Goal: Task Accomplishment & Management: Complete application form

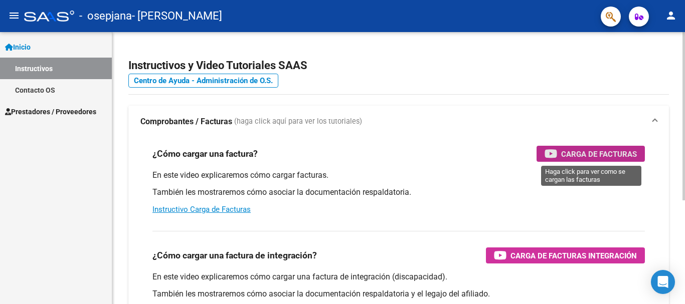
click at [570, 153] on span "Carga de Facturas" at bounding box center [599, 154] width 76 height 13
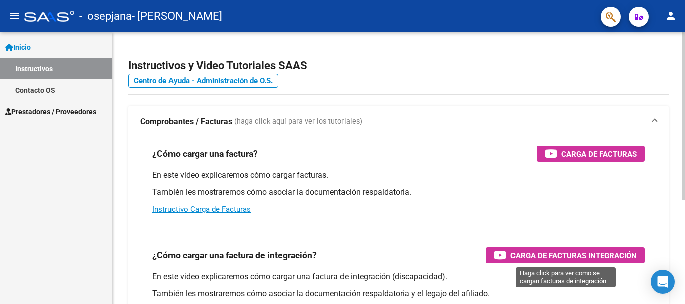
click at [521, 255] on span "Carga de Facturas Integración" at bounding box center [573, 256] width 126 height 13
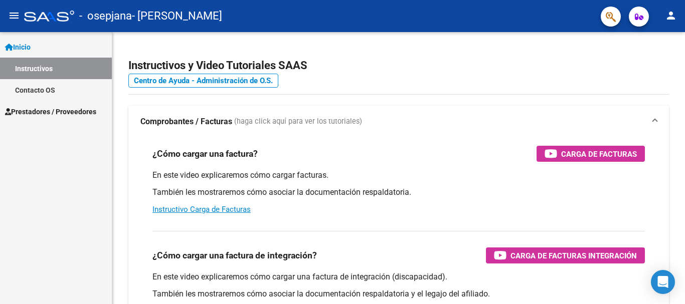
click at [29, 47] on span "Inicio" at bounding box center [18, 47] width 26 height 11
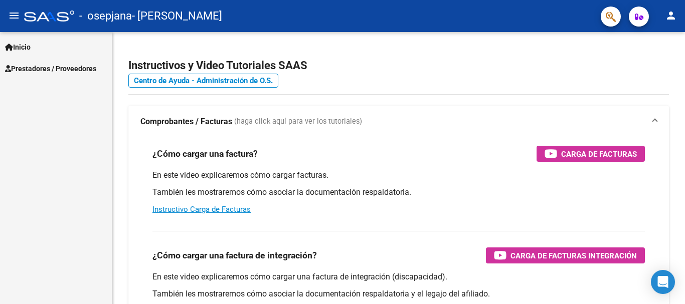
click at [33, 66] on span "Prestadores / Proveedores" at bounding box center [50, 68] width 91 height 11
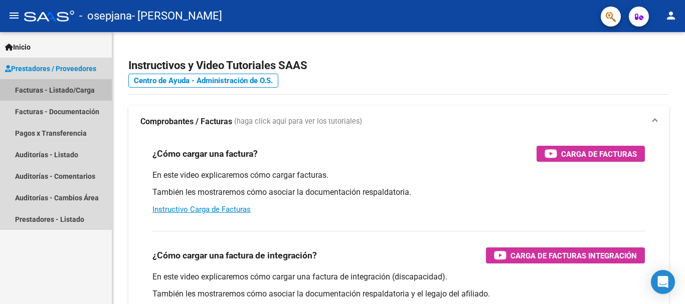
click at [34, 90] on link "Facturas - Listado/Carga" at bounding box center [56, 90] width 112 height 22
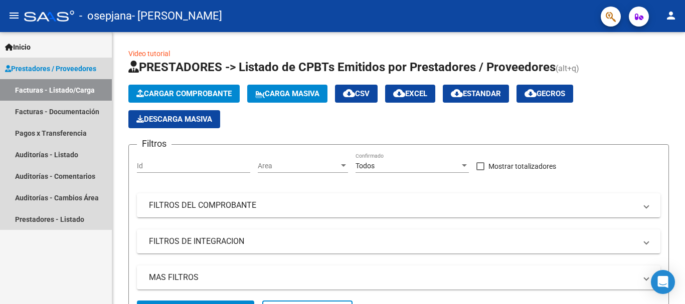
click at [33, 88] on link "Facturas - Listado/Carga" at bounding box center [56, 90] width 112 height 22
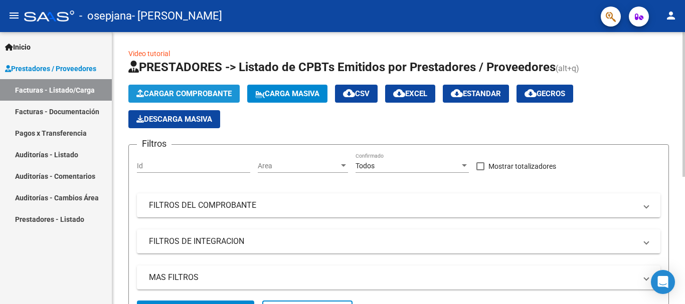
click at [162, 94] on span "Cargar Comprobante" at bounding box center [183, 93] width 95 height 9
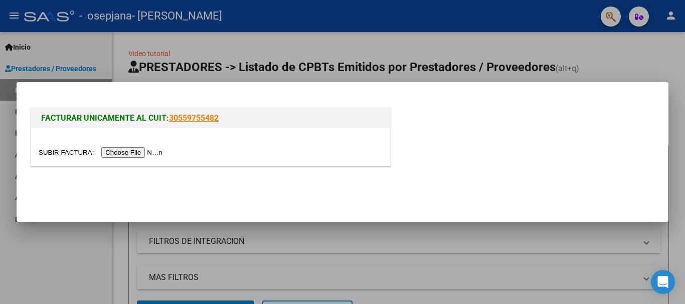
click at [148, 151] on input "file" at bounding box center [102, 152] width 127 height 11
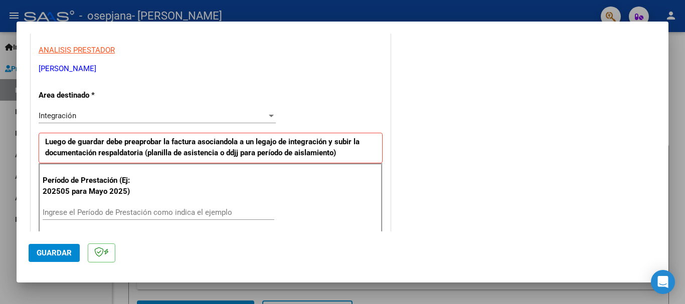
scroll to position [201, 0]
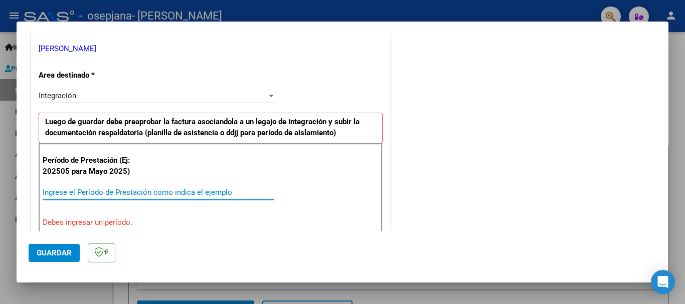
click at [75, 193] on input "Ingrese el Período de Prestación como indica el ejemplo" at bounding box center [159, 192] width 232 height 9
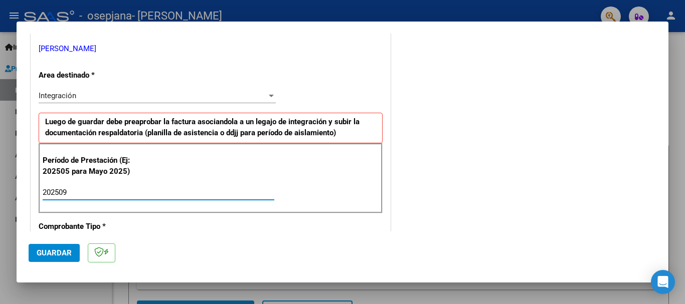
type input "202509"
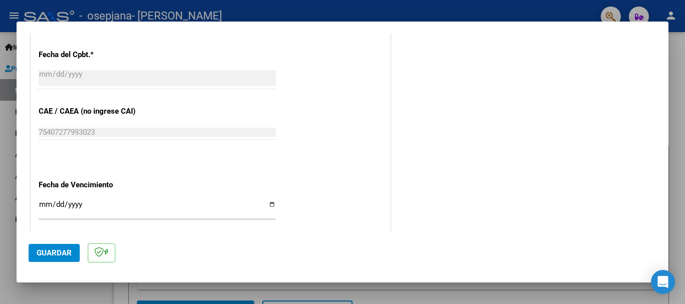
scroll to position [582, 0]
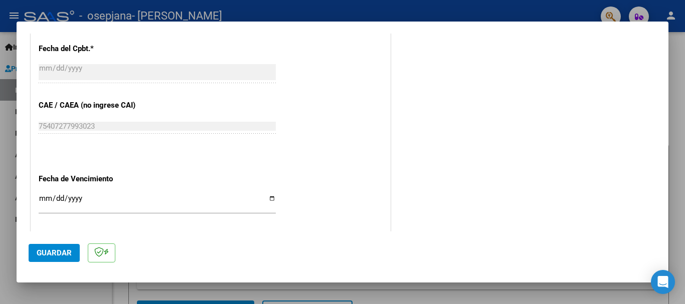
click at [269, 198] on input "Ingresar la fecha" at bounding box center [157, 203] width 237 height 16
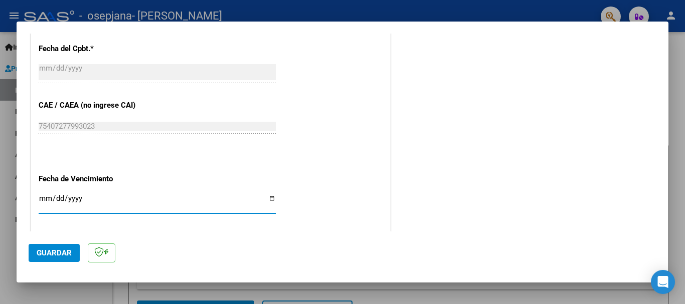
type input "[DATE]"
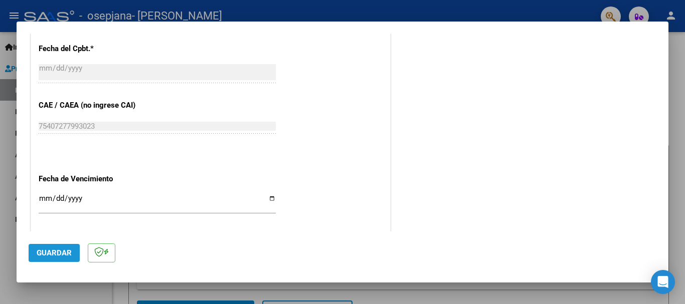
click at [67, 254] on span "Guardar" at bounding box center [54, 253] width 35 height 9
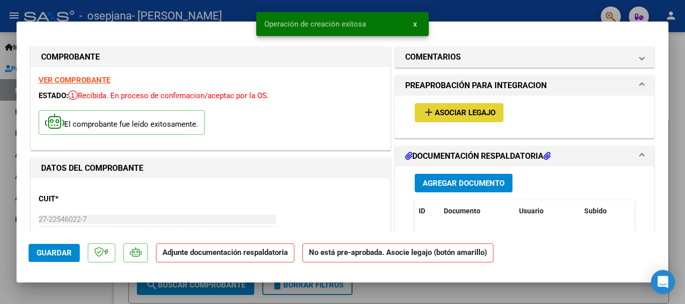
click at [443, 110] on span "Asociar Legajo" at bounding box center [465, 113] width 61 height 9
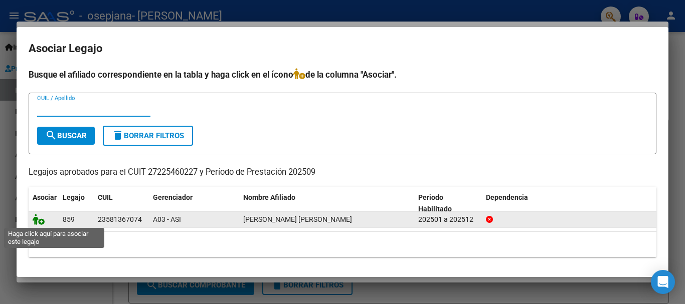
click at [42, 222] on icon at bounding box center [39, 219] width 12 height 11
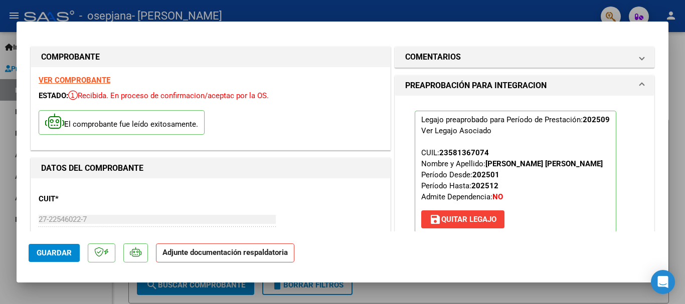
click at [236, 253] on strong "Adjunte documentación respaldatoria" at bounding box center [224, 252] width 125 height 9
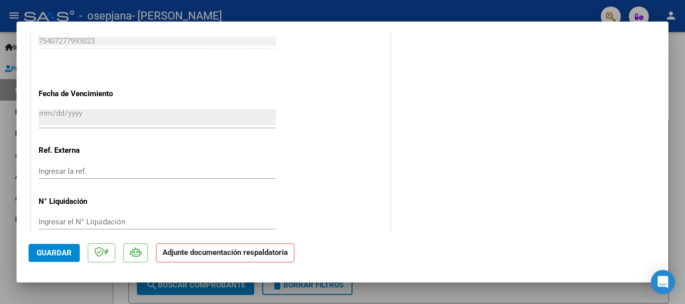
scroll to position [699, 0]
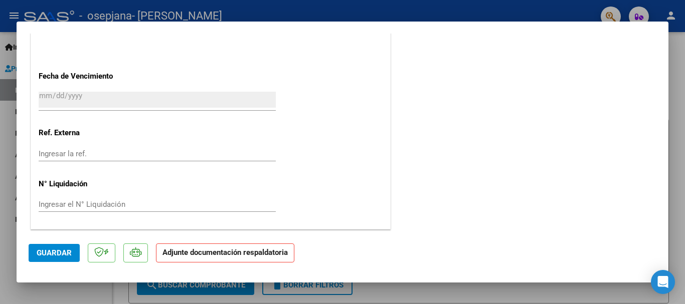
click at [216, 256] on strong "Adjunte documentación respaldatoria" at bounding box center [224, 252] width 125 height 9
click at [190, 255] on strong "Adjunte documentación respaldatoria" at bounding box center [224, 252] width 125 height 9
click at [193, 252] on strong "Adjunte documentación respaldatoria" at bounding box center [224, 252] width 125 height 9
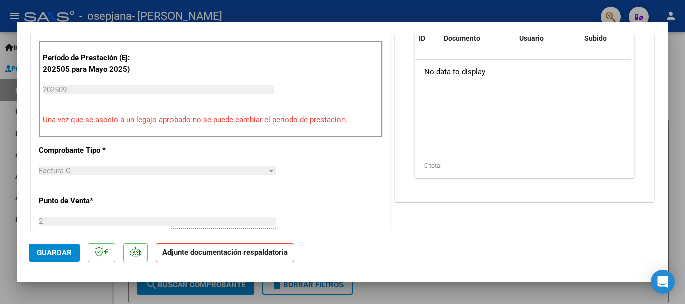
scroll to position [212, 0]
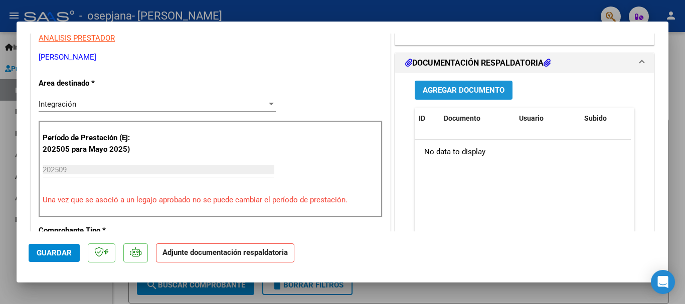
click at [449, 89] on span "Agregar Documento" at bounding box center [464, 90] width 82 height 9
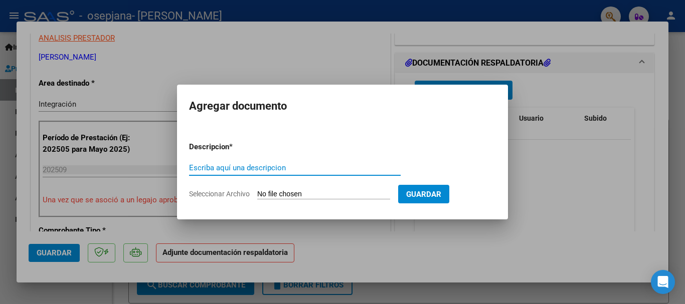
click at [275, 167] on input "Escriba aquí una descripcion" at bounding box center [295, 167] width 212 height 9
type input "planilla de asistencia"
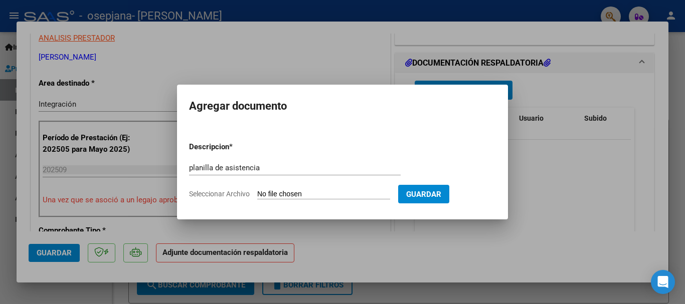
click at [307, 196] on input "Seleccionar Archivo" at bounding box center [323, 195] width 133 height 10
type input "C:\fakepath\pa [PERSON_NAME] septiembre.png"
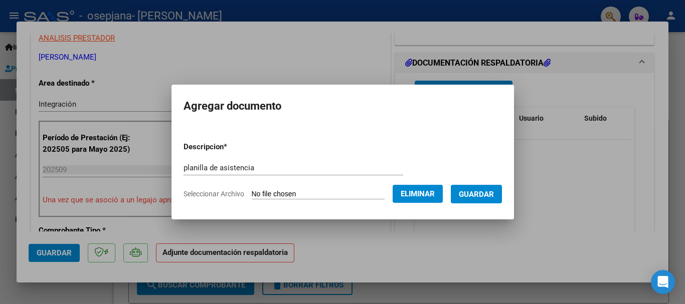
click at [476, 197] on span "Guardar" at bounding box center [476, 194] width 35 height 9
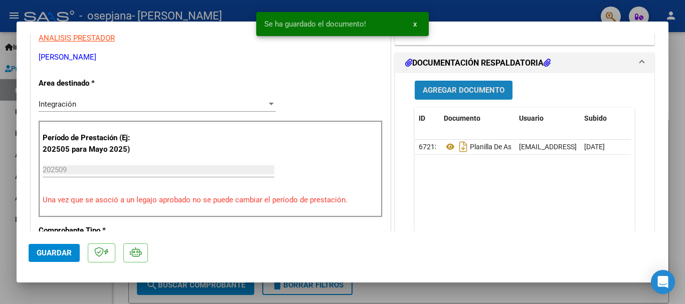
click at [452, 91] on span "Agregar Documento" at bounding box center [464, 90] width 82 height 9
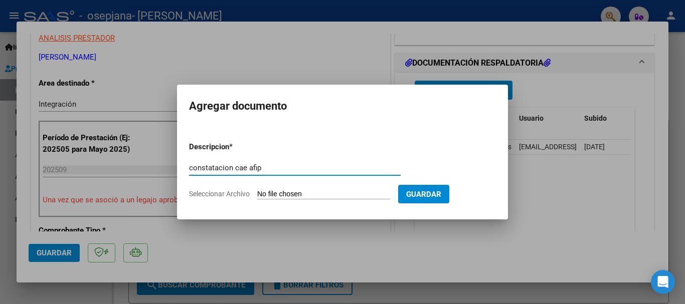
type input "constatacion cae afip"
click at [339, 196] on input "Seleccionar Archivo" at bounding box center [323, 195] width 133 height 10
type input "C:\fakepath\constatacion cae septiembre [PERSON_NAME].pdf"
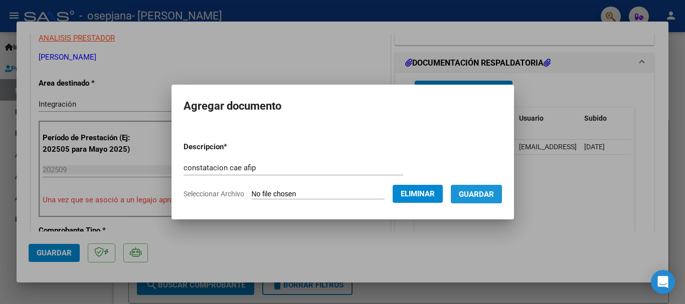
click at [475, 195] on span "Guardar" at bounding box center [476, 194] width 35 height 9
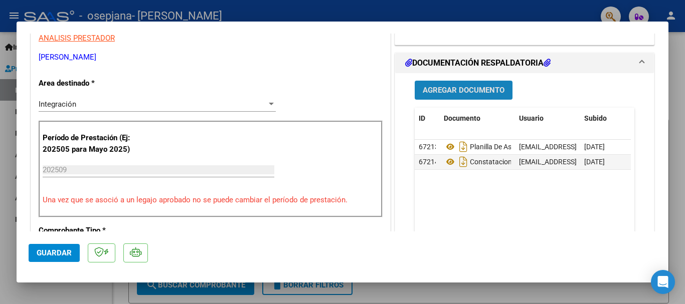
click at [446, 91] on span "Agregar Documento" at bounding box center [464, 90] width 82 height 9
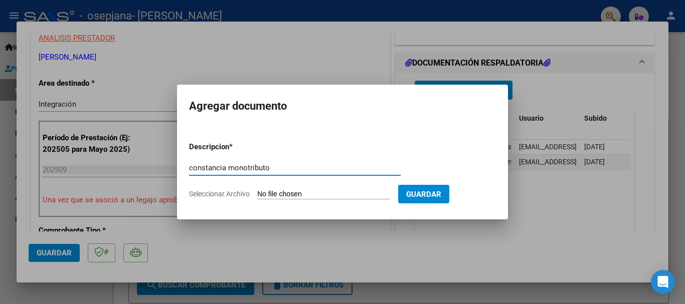
type input "constancia monotributo"
click at [346, 198] on input "Seleccionar Archivo" at bounding box center [323, 195] width 133 height 10
type input "C:\fakepath\CONSTANCIA MONOTRIBUTO.pdf"
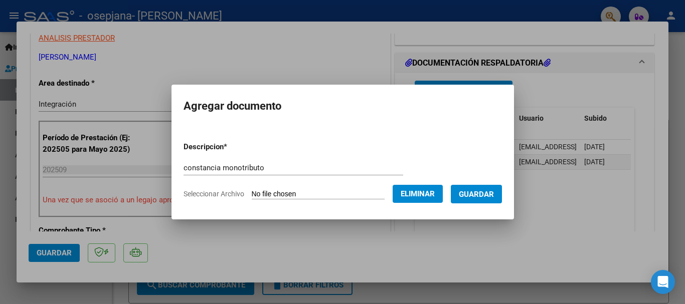
click at [471, 196] on span "Guardar" at bounding box center [476, 194] width 35 height 9
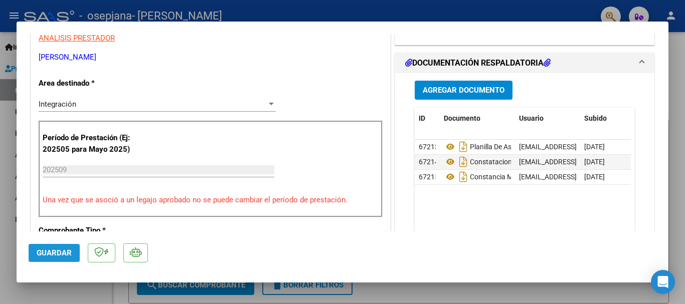
click at [54, 252] on span "Guardar" at bounding box center [54, 253] width 35 height 9
click at [51, 253] on span "Guardar" at bounding box center [54, 253] width 35 height 9
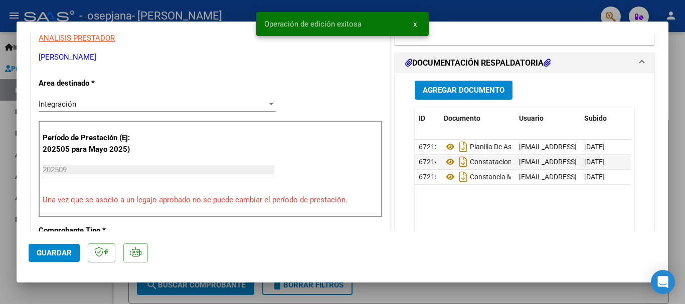
click at [674, 106] on div at bounding box center [342, 152] width 685 height 304
type input "$ 0,00"
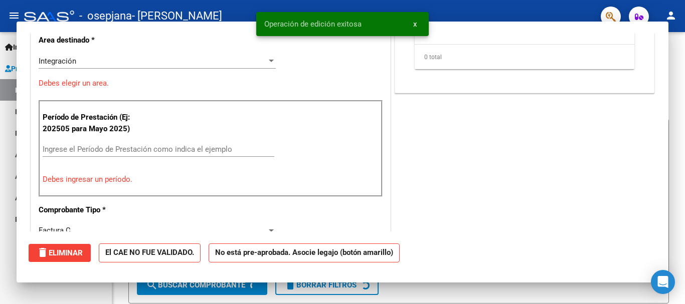
scroll to position [0, 0]
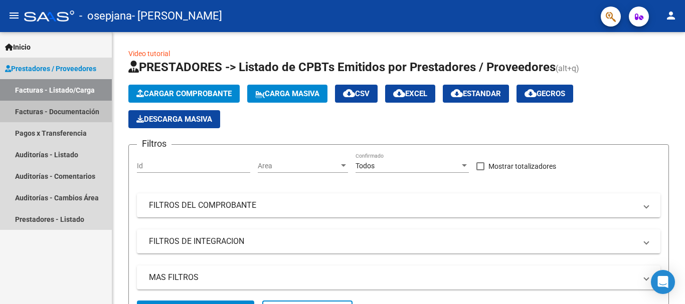
click at [73, 112] on link "Facturas - Documentación" at bounding box center [56, 112] width 112 height 22
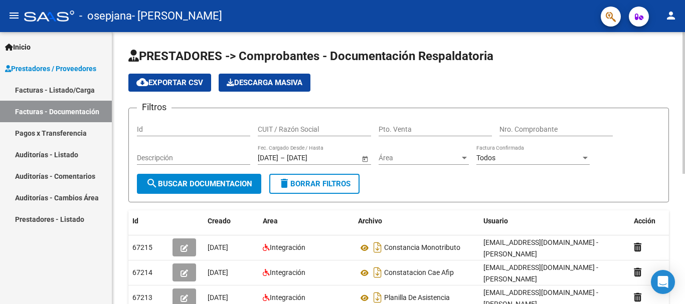
click at [683, 286] on div at bounding box center [683, 168] width 3 height 272
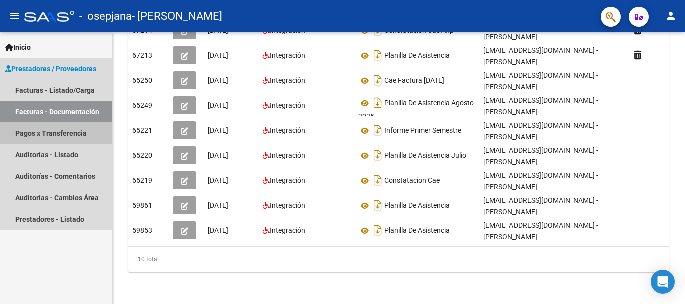
click at [39, 131] on link "Pagos x Transferencia" at bounding box center [56, 133] width 112 height 22
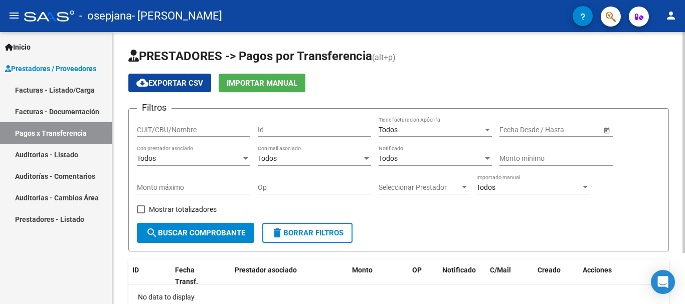
click at [682, 295] on div "PRESTADORES -> Pagos por Transferencia (alt+p) cloud_download Exportar CSV Impo…" at bounding box center [398, 199] width 573 height 335
click at [682, 297] on div "PRESTADORES -> Pagos por Transferencia (alt+p) cloud_download Exportar CSV Impo…" at bounding box center [398, 199] width 573 height 335
click at [199, 85] on span "cloud_download Exportar CSV" at bounding box center [169, 83] width 67 height 9
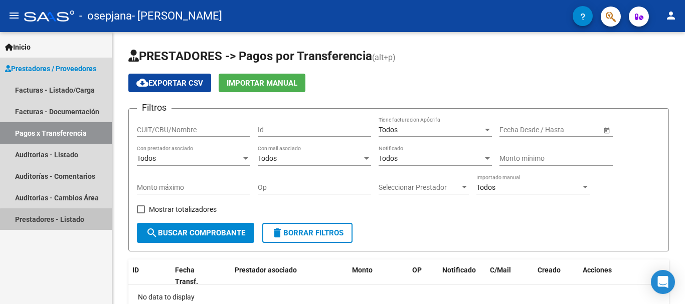
click at [61, 220] on link "Prestadores - Listado" at bounding box center [56, 220] width 112 height 22
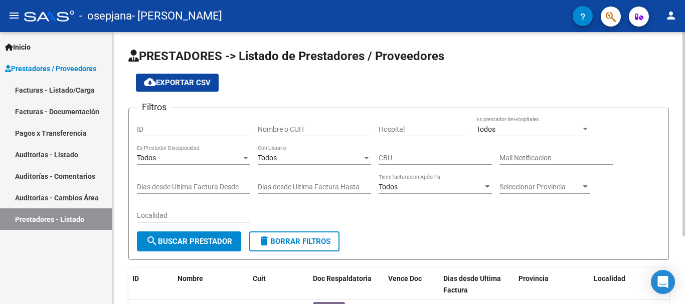
click at [682, 292] on div at bounding box center [683, 168] width 3 height 272
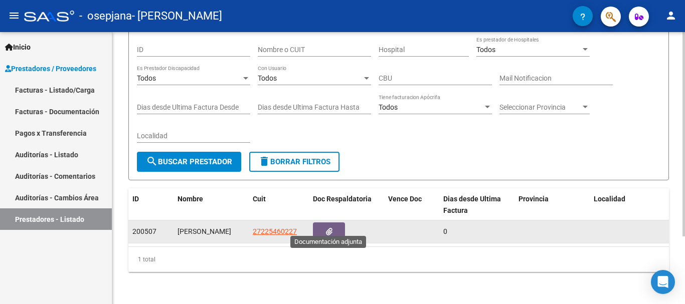
click at [328, 228] on icon "button" at bounding box center [329, 232] width 7 height 8
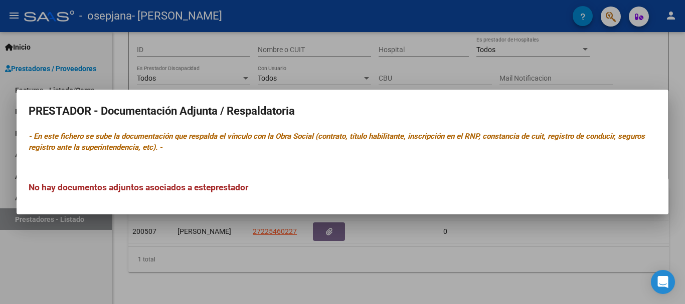
click at [677, 177] on div at bounding box center [342, 152] width 685 height 304
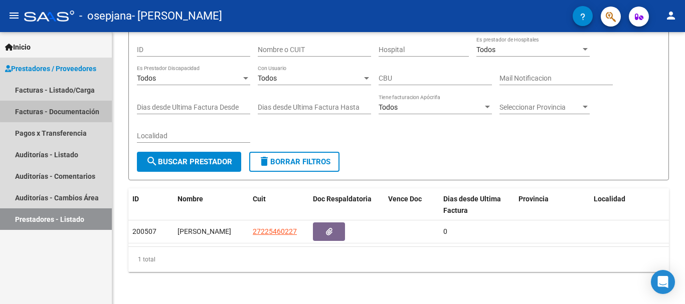
click at [73, 110] on link "Facturas - Documentación" at bounding box center [56, 112] width 112 height 22
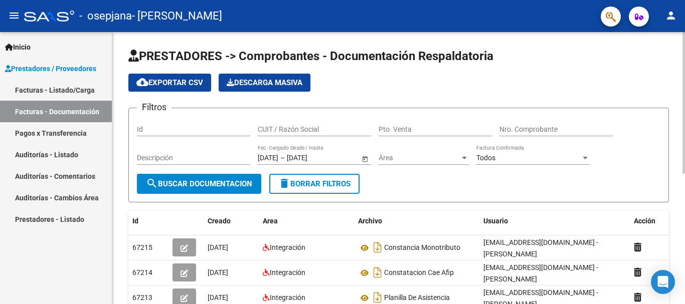
scroll to position [251, 0]
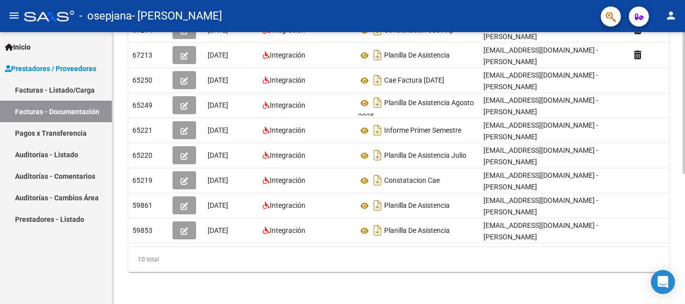
click at [684, 296] on div at bounding box center [683, 168] width 3 height 272
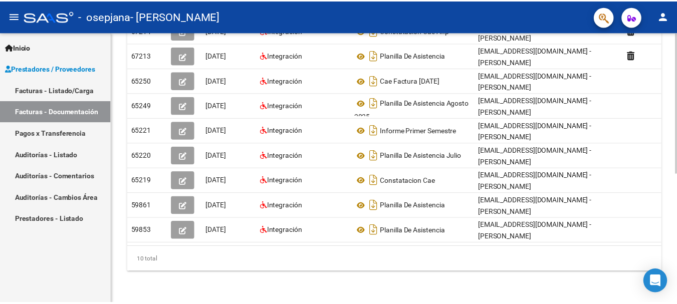
scroll to position [0, 0]
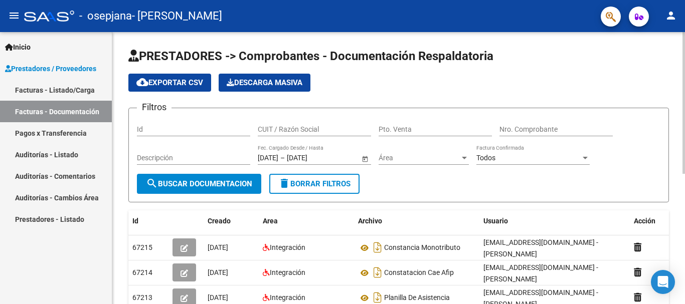
click at [682, 48] on div at bounding box center [683, 168] width 3 height 272
click at [669, 14] on mat-icon "person" at bounding box center [671, 16] width 12 height 12
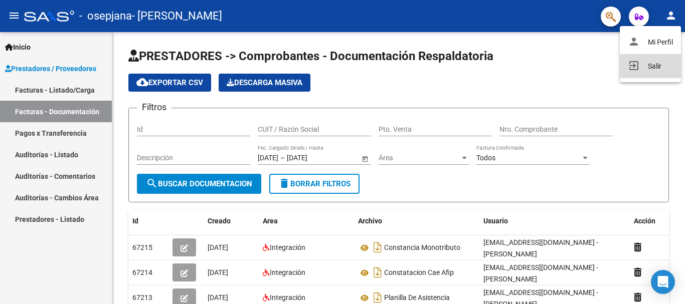
click at [655, 65] on button "exit_to_app Salir" at bounding box center [650, 66] width 61 height 24
